Goal: Use online tool/utility: Utilize a website feature to perform a specific function

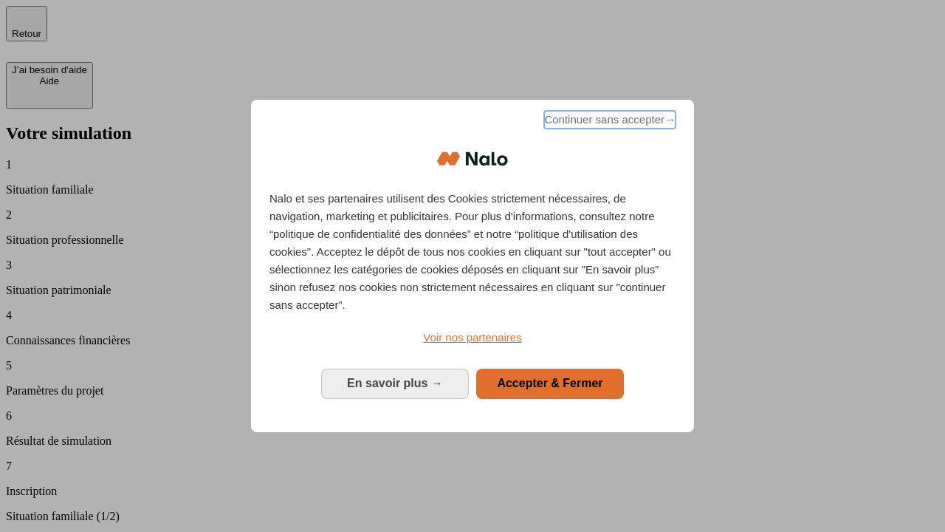
click at [608, 122] on span "Continuer sans accepter →" at bounding box center [609, 120] width 131 height 18
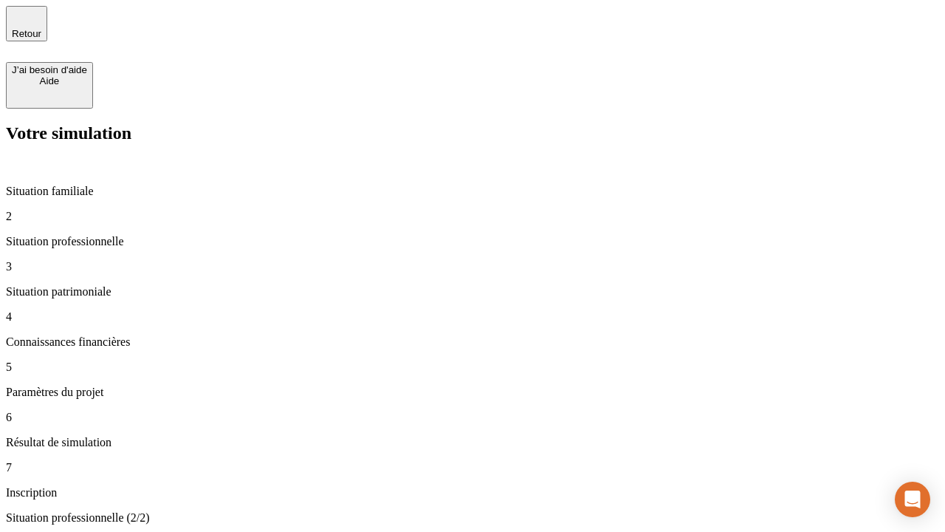
type input "30 000"
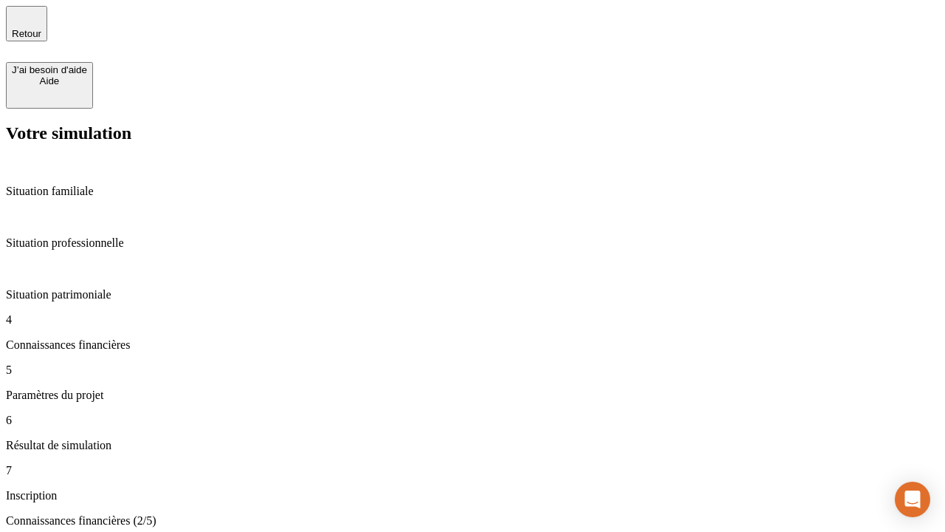
scroll to position [86, 0]
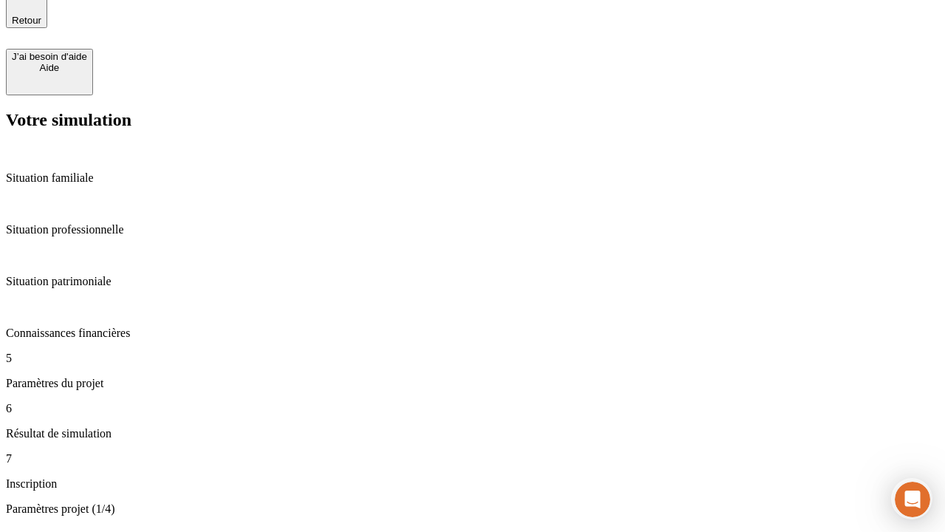
scroll to position [108, 0]
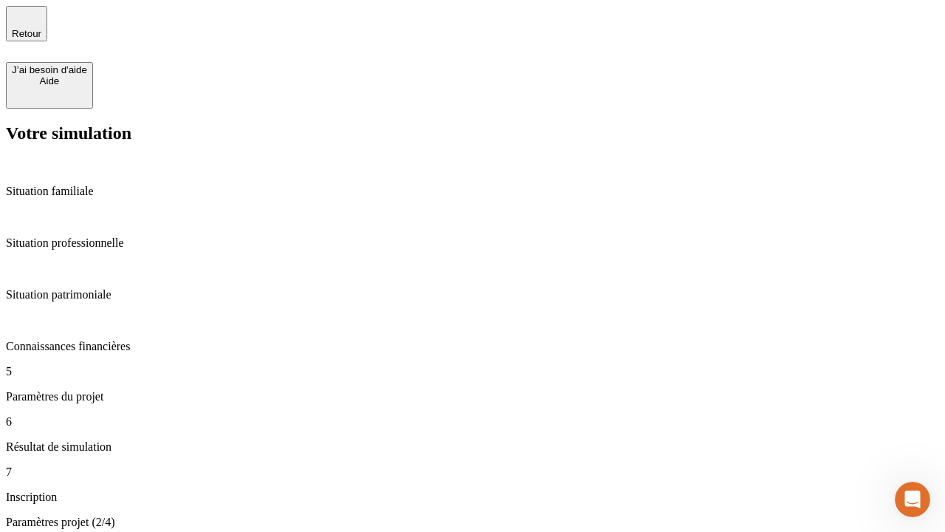
type input "25"
type input "1 000"
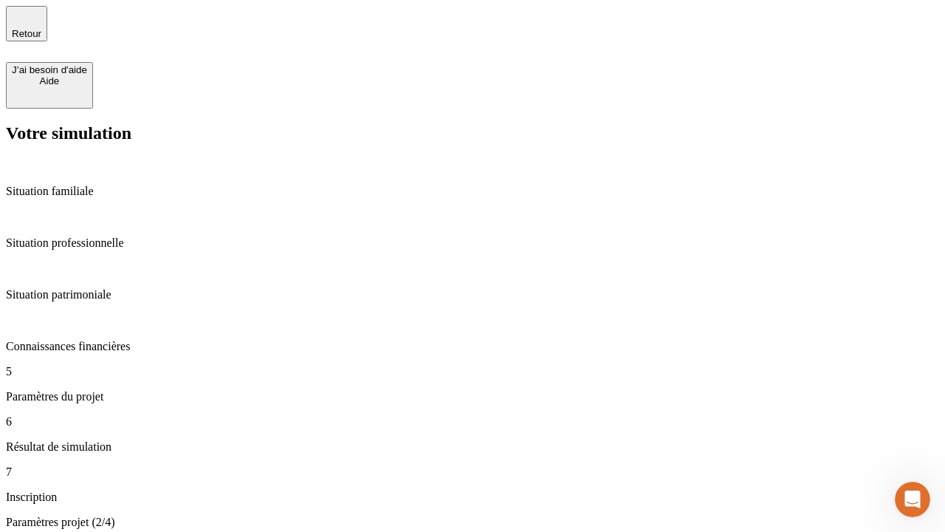
type input "640"
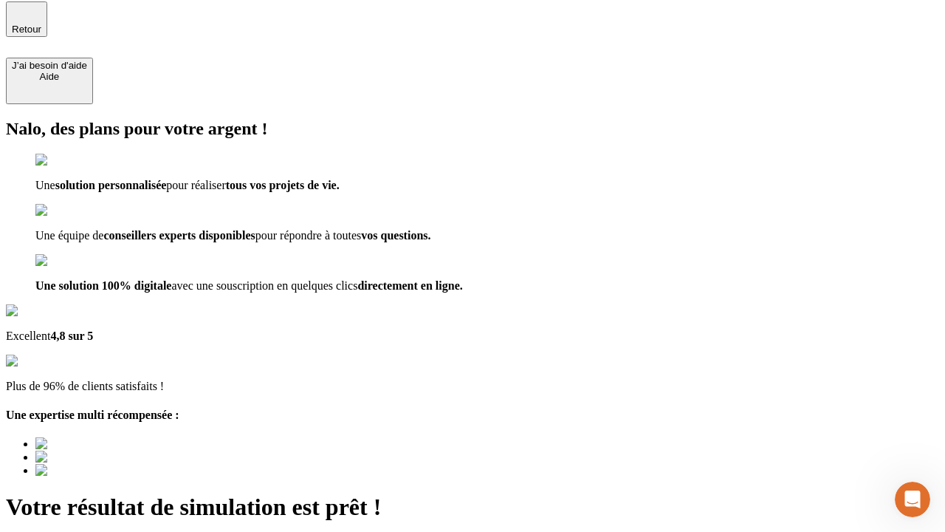
type input "[EMAIL_ADDRESS][PERSON_NAME][DOMAIN_NAME]"
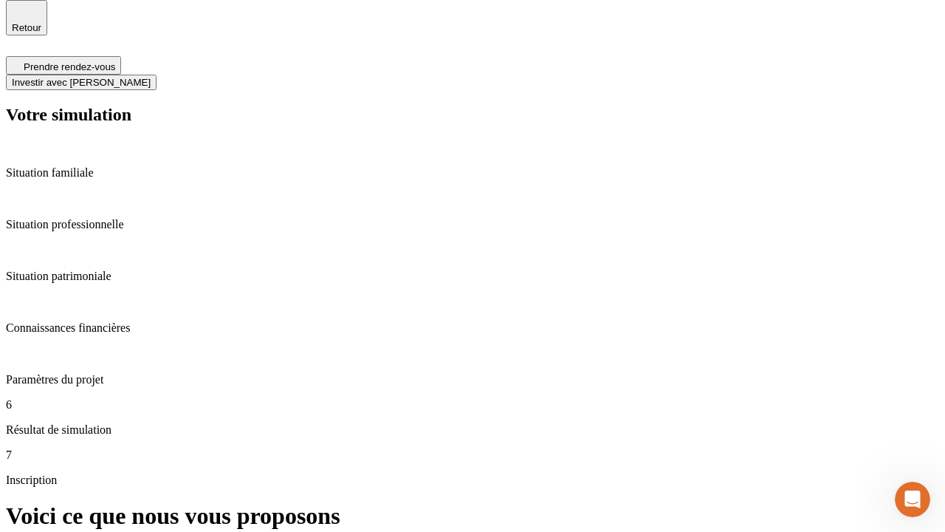
click at [151, 77] on span "Investir avec [PERSON_NAME]" at bounding box center [81, 82] width 139 height 11
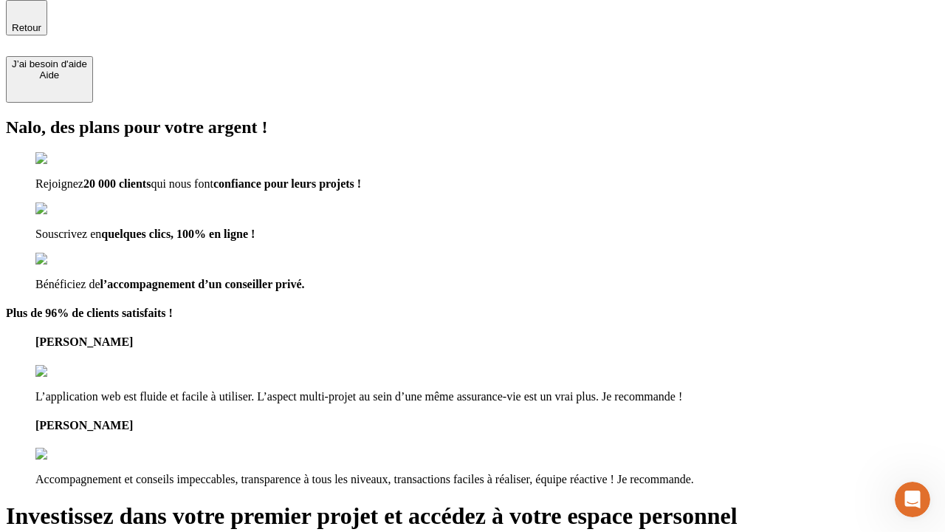
scroll to position [4, 0]
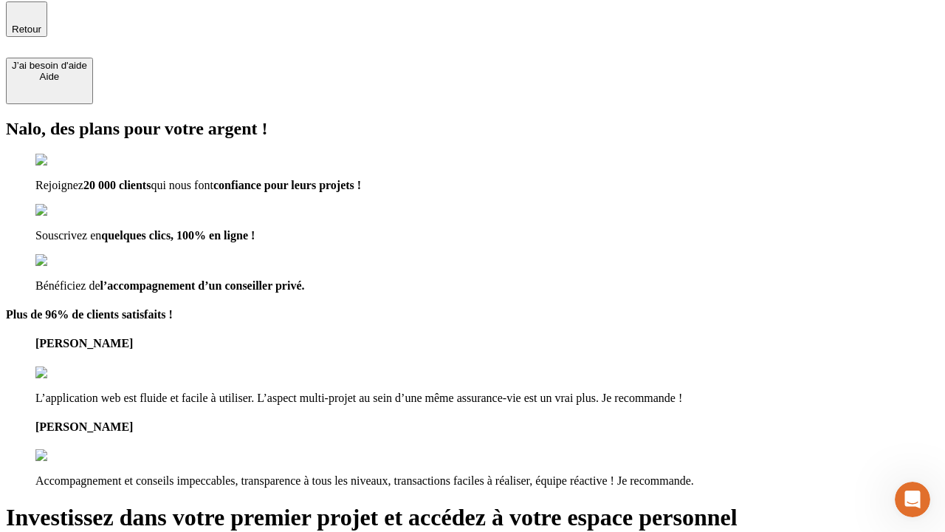
type input "abc"
